Goal: Task Accomplishment & Management: Complete application form

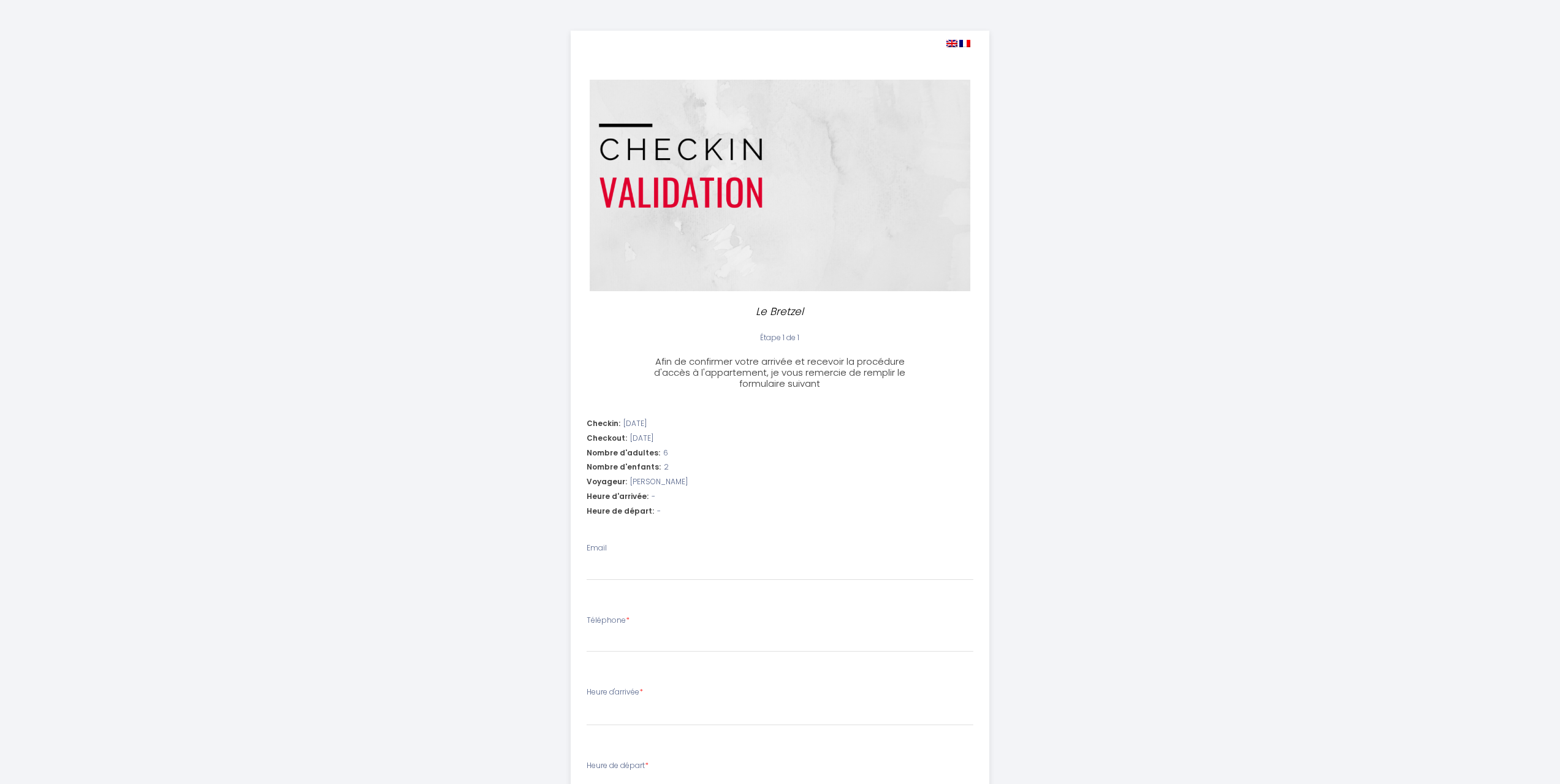
select select
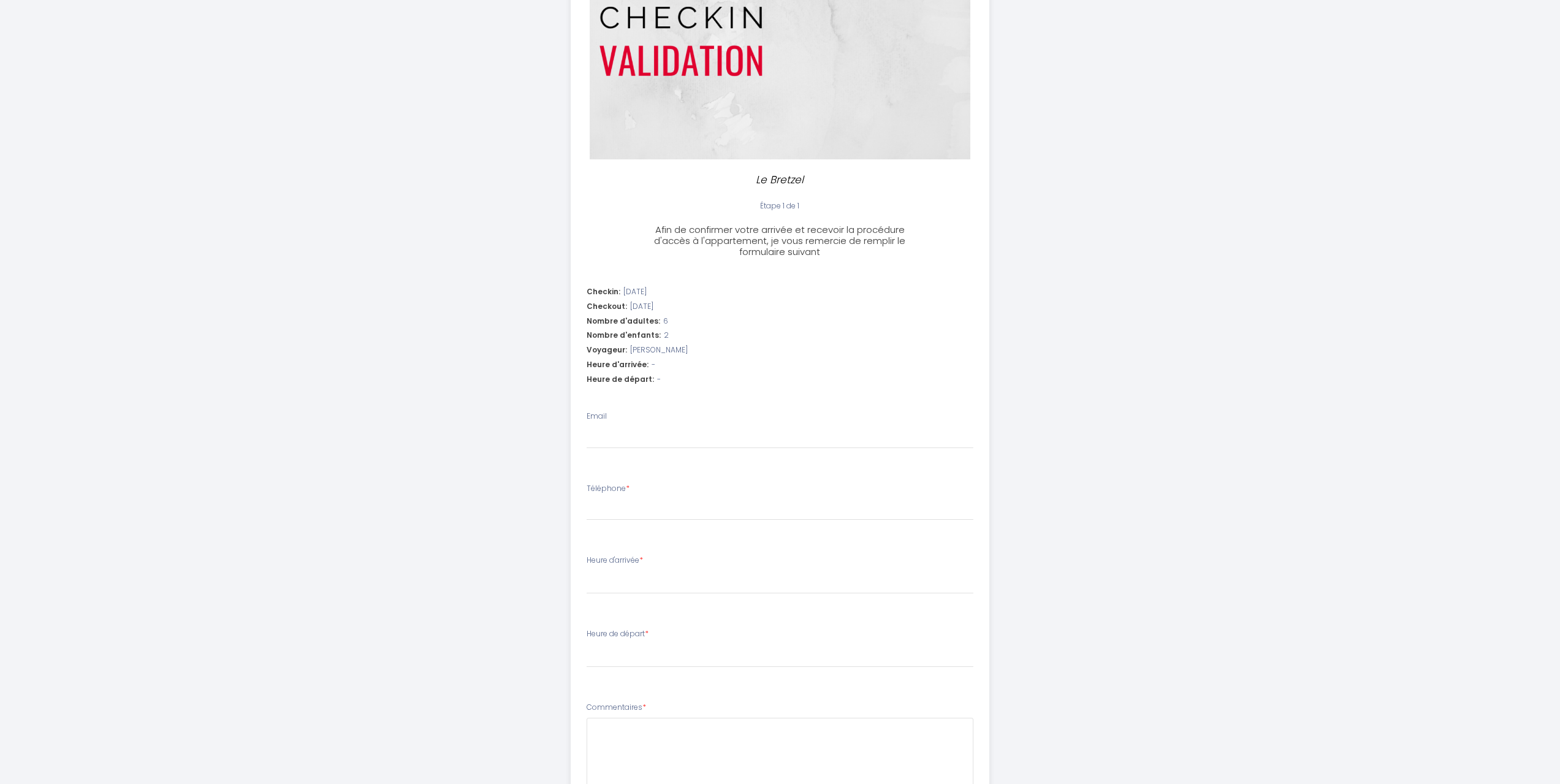
scroll to position [184, 0]
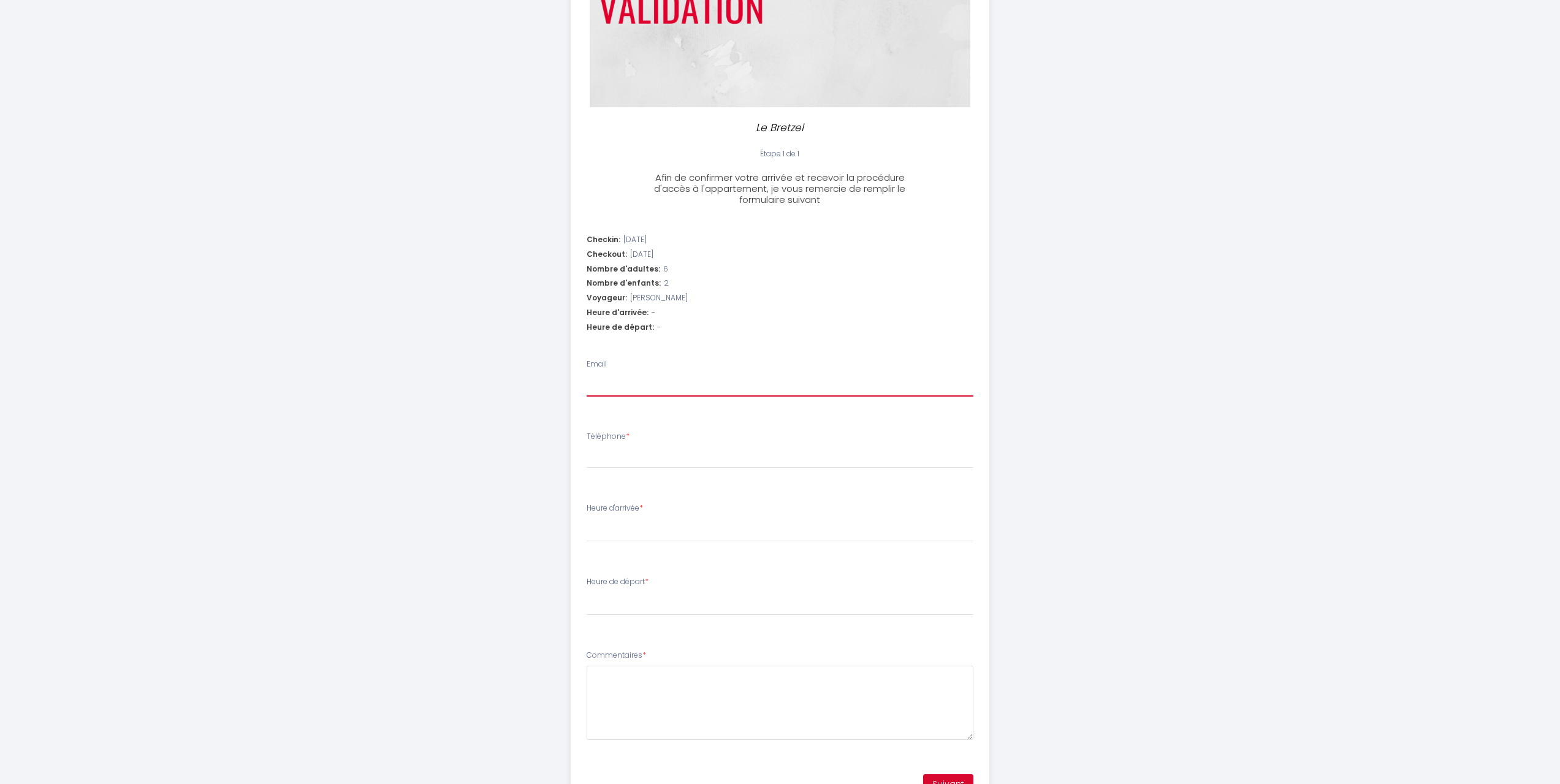
click at [658, 381] on input "Email" at bounding box center [780, 385] width 387 height 22
type input "[EMAIL_ADDRESS][DOMAIN_NAME]"
type input "51223787"
select select
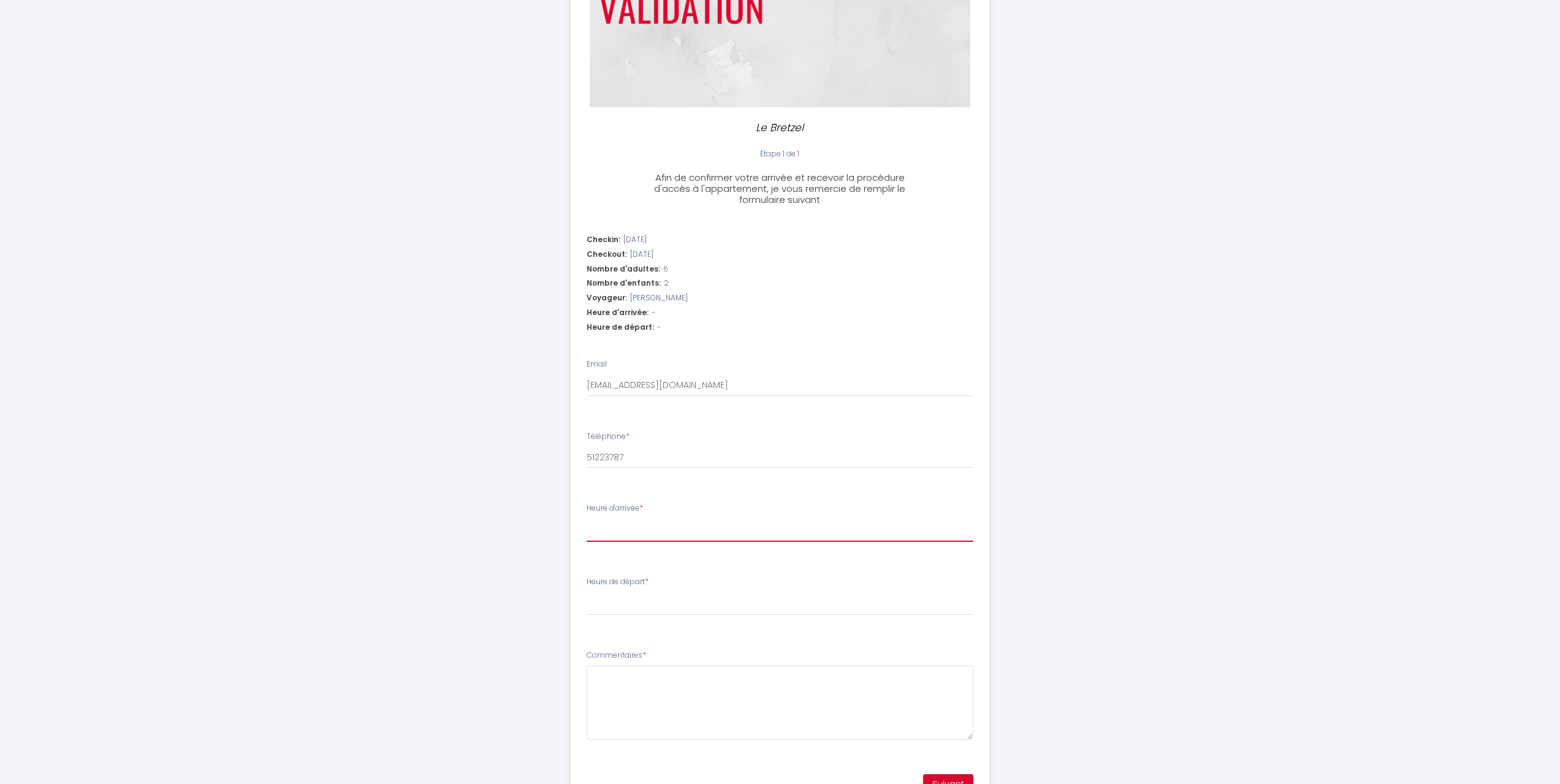
click at [632, 532] on select "16:00 16:30 17:00 17:30 18:00 18:30 19:00 19:30 20:00 20:30 21:00 21:30 22:00 2…" at bounding box center [780, 530] width 387 height 23
click at [633, 527] on select "16:00 16:30 17:00 17:30 18:00 18:30 19:00 19:30 20:00 20:30 21:00 21:30 22:00 2…" at bounding box center [780, 530] width 387 height 23
click at [645, 527] on select "16:00 16:30 17:00 17:30 18:00 18:30 19:00 19:30 20:00 20:30 21:00 21:30 22:00 2…" at bounding box center [780, 530] width 387 height 23
click at [646, 527] on select "16:00 16:30 17:00 17:30 18:00 18:30 19:00 19:30 20:00 20:30 21:00 21:30 22:00 2…" at bounding box center [780, 530] width 387 height 23
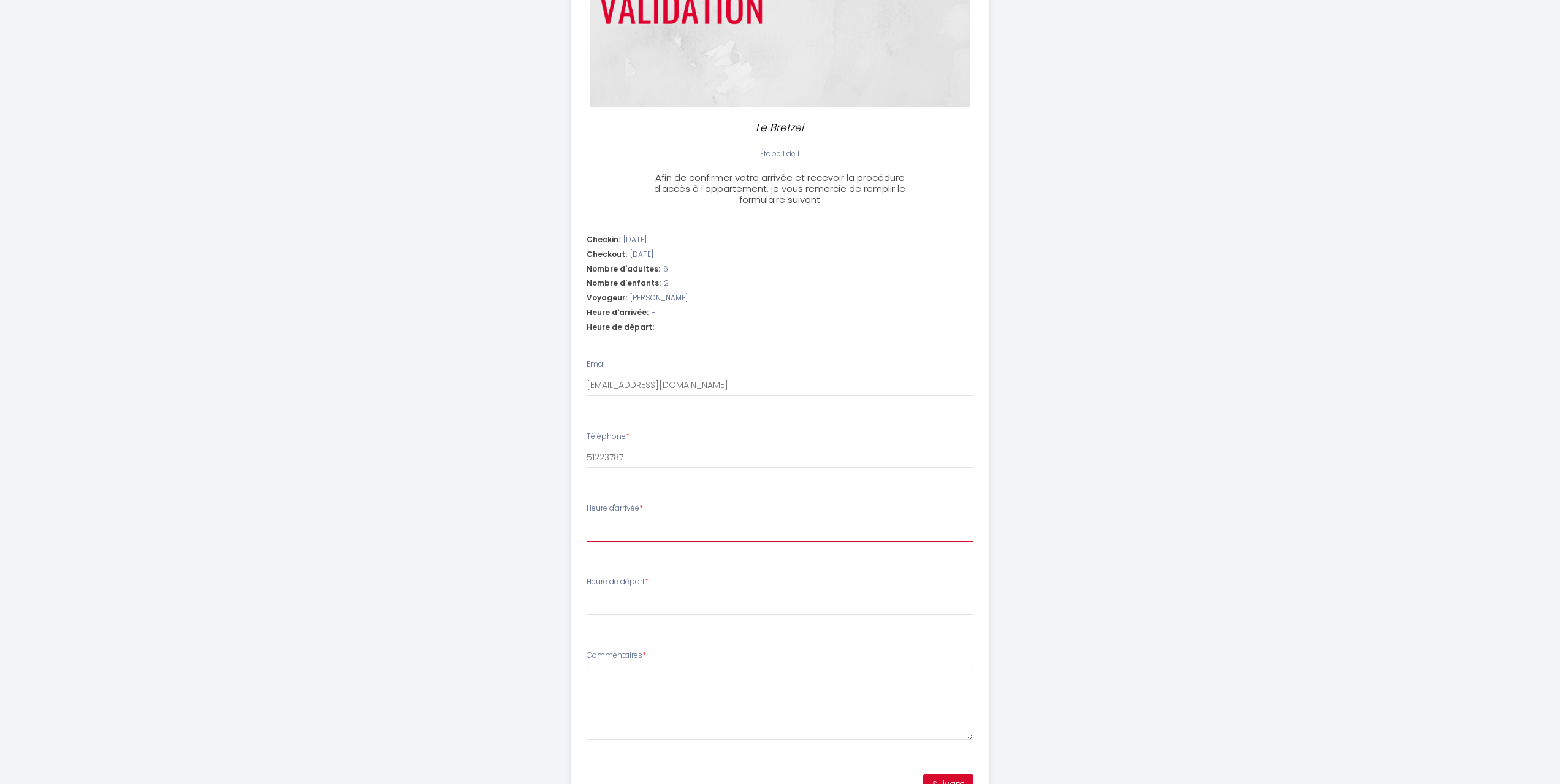
select select "17:00"
click at [586, 518] on select "16:00 16:30 17:00 17:30 18:00 18:30 19:00 19:30 20:00 20:30 21:00 21:30 22:00 2…" at bounding box center [780, 530] width 387 height 23
click at [632, 605] on select "00:00 00:30 01:00 01:30 02:00 02:30 03:00 03:30 04:00 04:30 05:00 05:30 06:00 0…" at bounding box center [780, 604] width 387 height 23
select select "09:30"
click at [586, 592] on select "00:00 00:30 01:00 01:30 02:00 02:30 03:00 03:30 04:00 04:30 05:00 05:30 06:00 0…" at bounding box center [780, 604] width 387 height 23
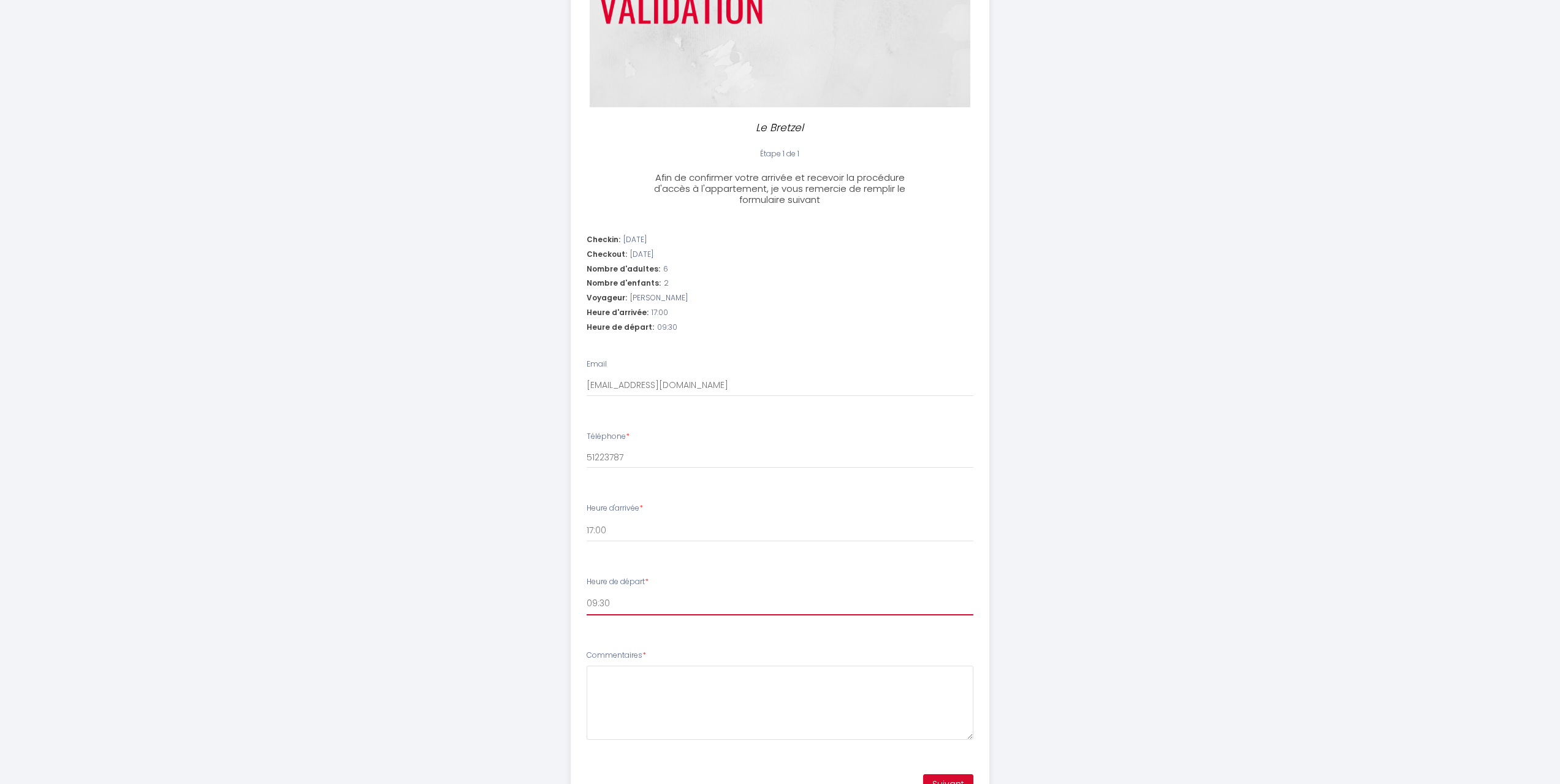
scroll to position [246, 0]
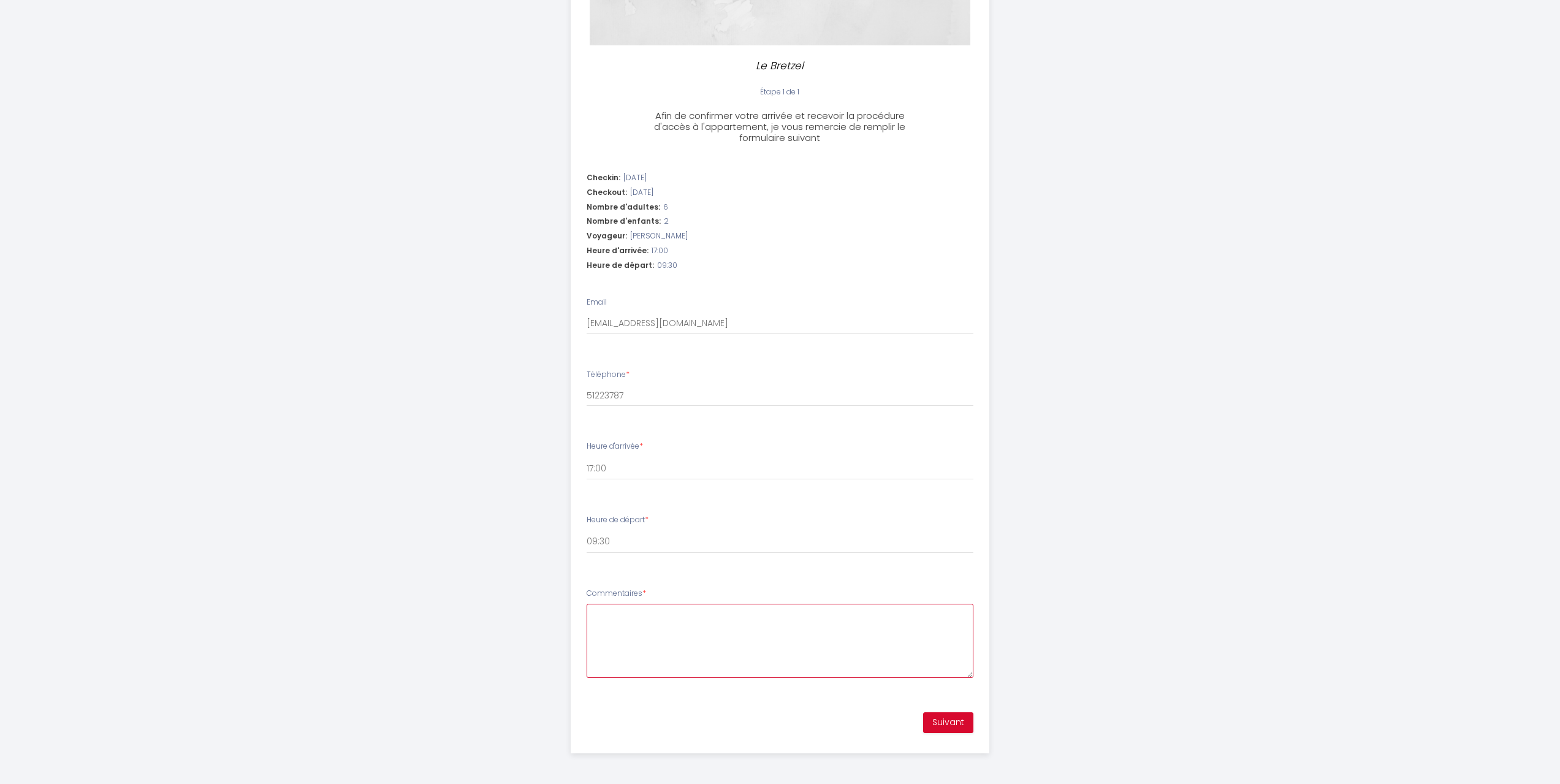
click at [643, 617] on textarea "Commentaires *" at bounding box center [780, 641] width 387 height 74
type textarea "R"
type textarea "Arrival and departure times are indicative...depends on the traffic as we are d…"
click at [598, 466] on select "16:00 16:30 17:00 17:30 18:00 18:30 19:00 19:30 20:00 20:30 21:00 21:30 22:00 2…" at bounding box center [780, 468] width 387 height 23
select select "16:30"
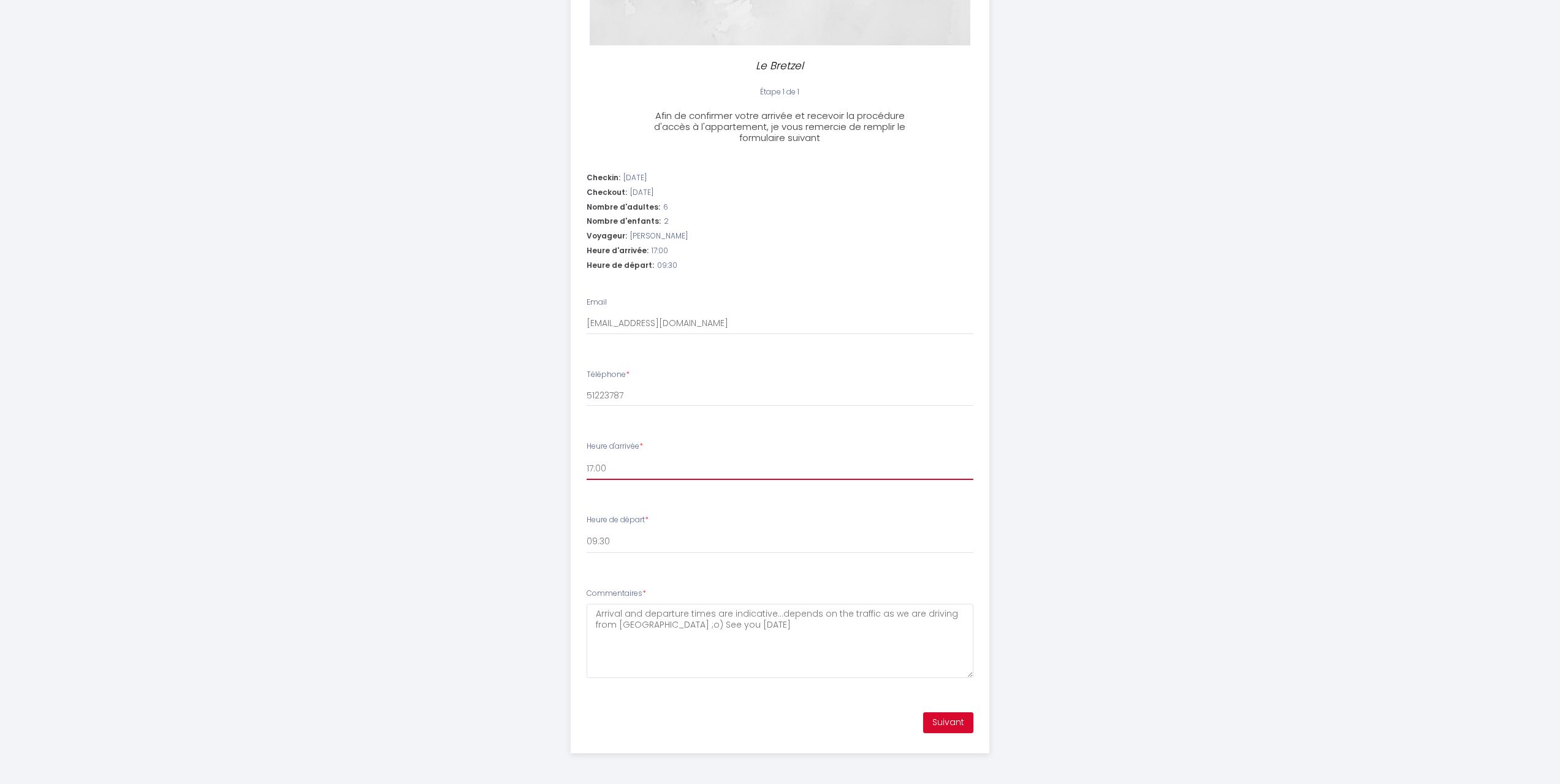
click at [586, 457] on select "16:00 16:30 17:00 17:30 18:00 18:30 19:00 19:30 20:00 20:30 21:00 21:30 22:00 2…" at bounding box center [780, 468] width 387 height 23
click at [774, 631] on textarea "Arrival and departure times are indicative...depends on the traffic as we are d…" at bounding box center [780, 641] width 387 height 74
type textarea "Arrival and departure times are indicative...depends on the traffic as we are d…"
click at [948, 725] on button "Suivant" at bounding box center [948, 723] width 51 height 21
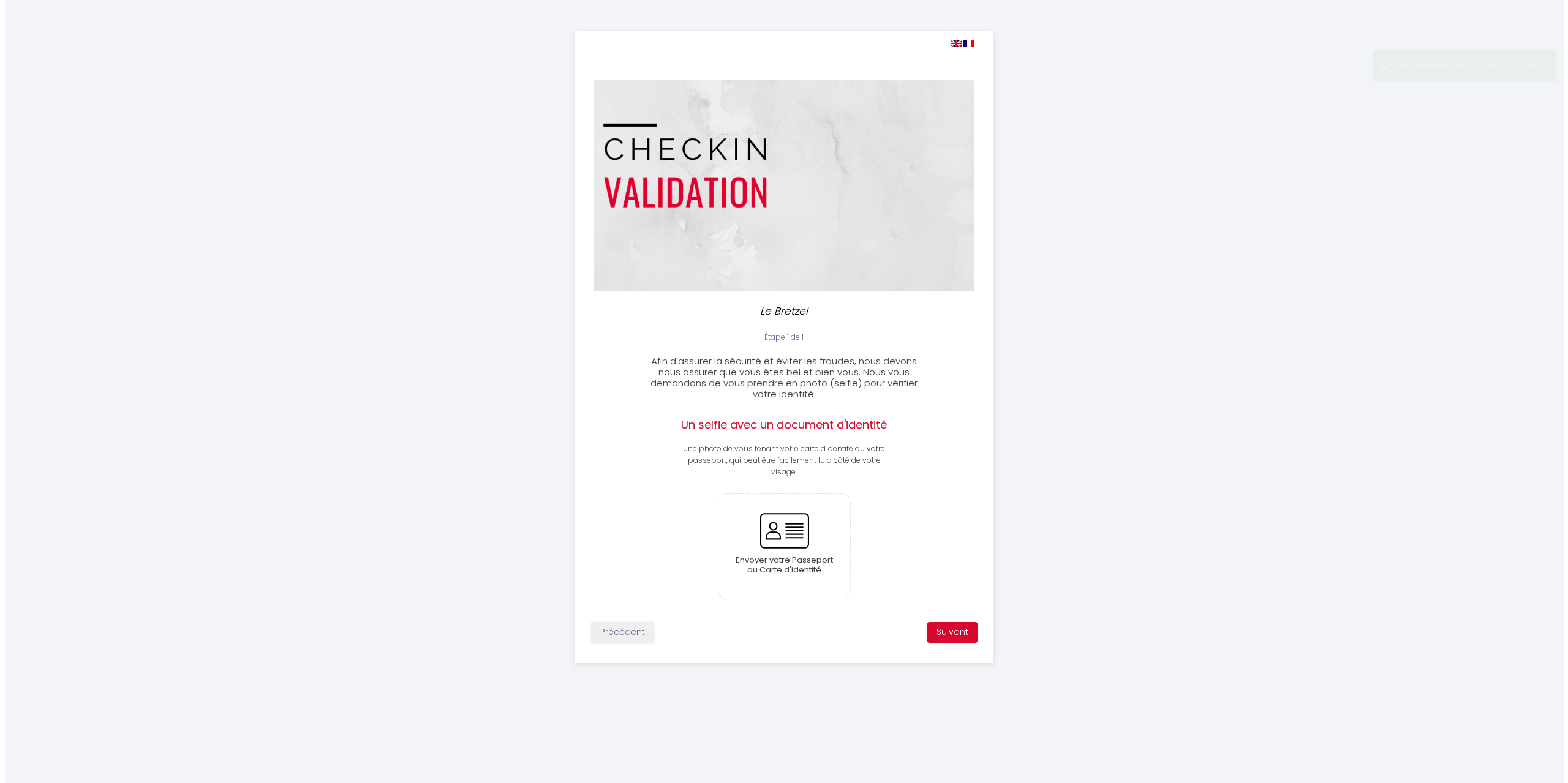
scroll to position [0, 0]
